Goal: Book appointment/travel/reservation

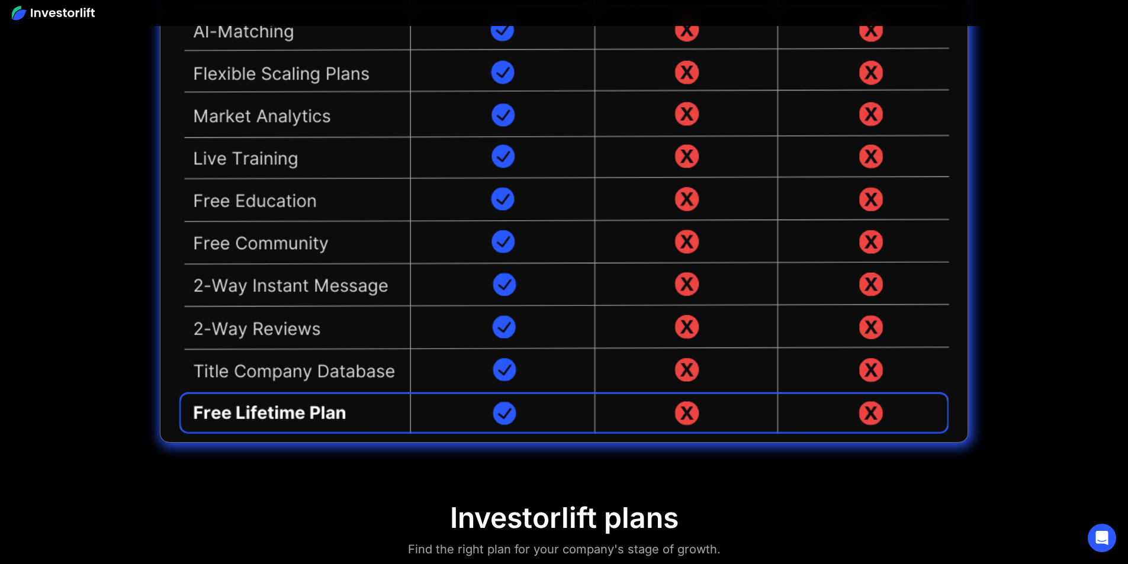
scroll to position [259, 0]
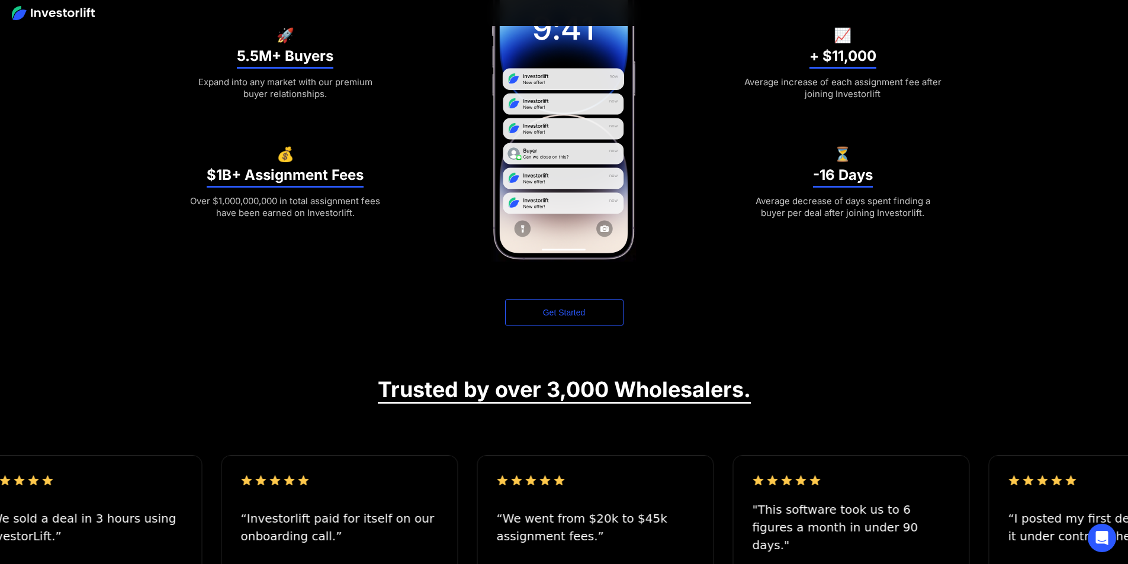
click at [564, 313] on link "Get Started" at bounding box center [564, 313] width 118 height 26
